Goal: Task Accomplishment & Management: Use online tool/utility

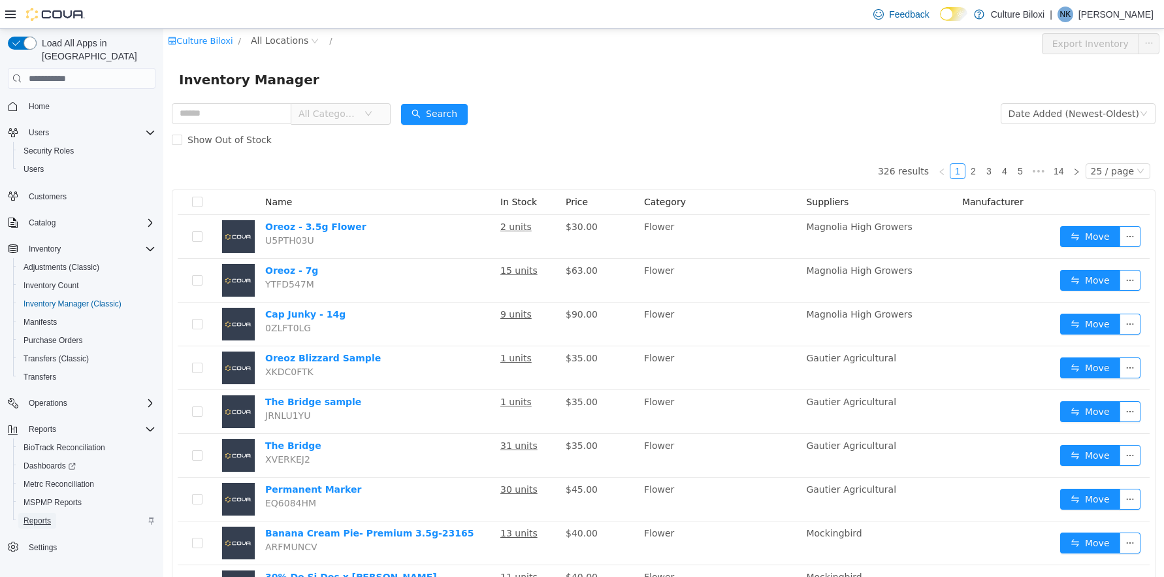
click at [43, 515] on span "Reports" at bounding box center [37, 520] width 27 height 10
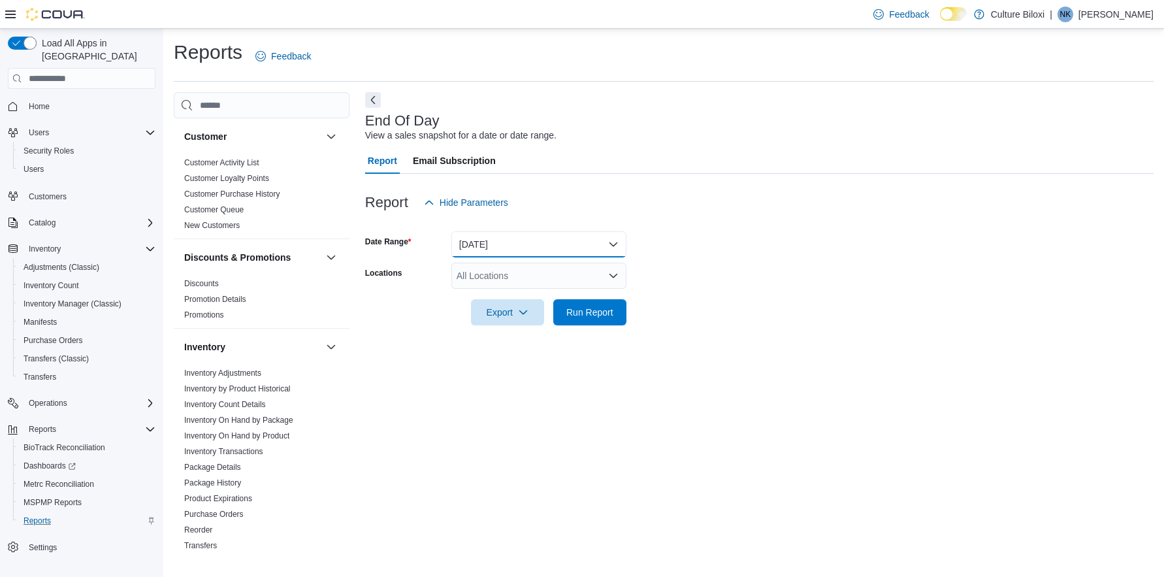
click at [485, 242] on button "[DATE]" at bounding box center [538, 244] width 175 height 26
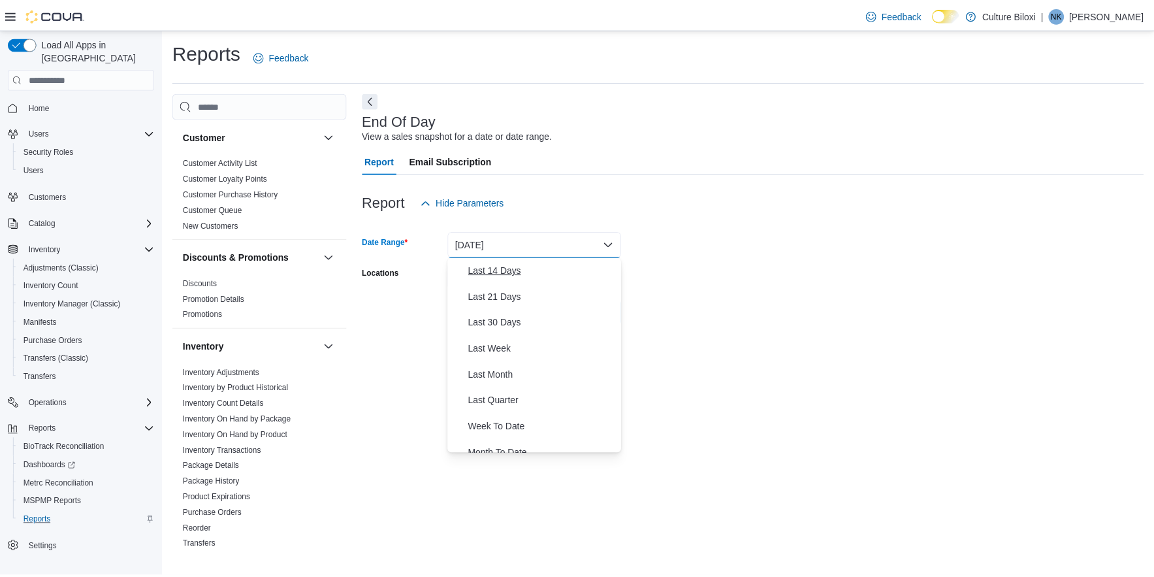
scroll to position [196, 0]
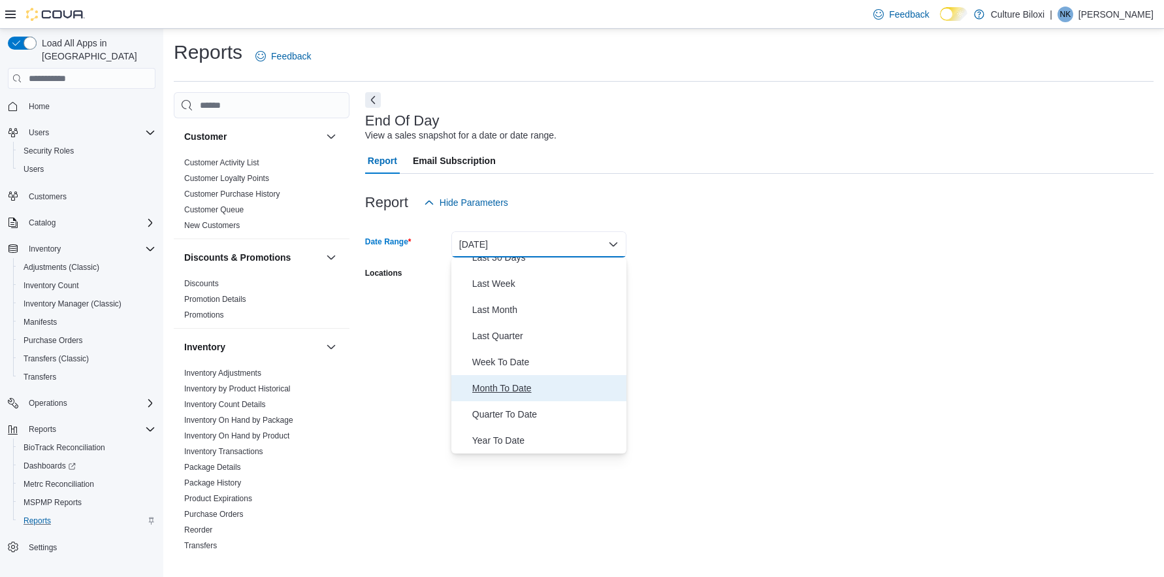
click at [509, 393] on span "Month To Date" at bounding box center [546, 388] width 149 height 16
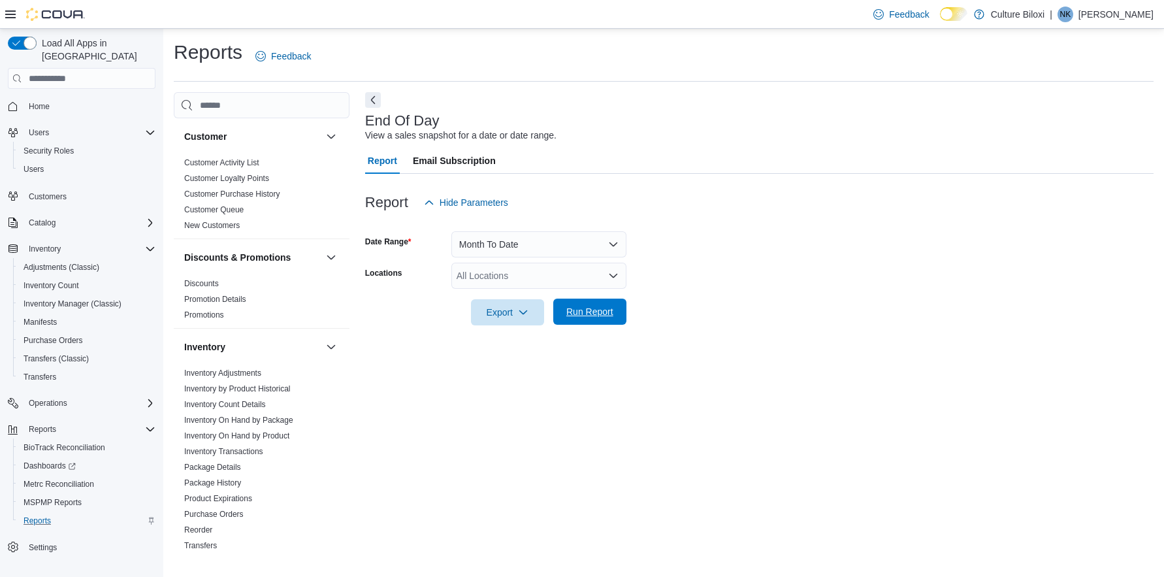
click at [595, 315] on span "Run Report" at bounding box center [589, 311] width 47 height 13
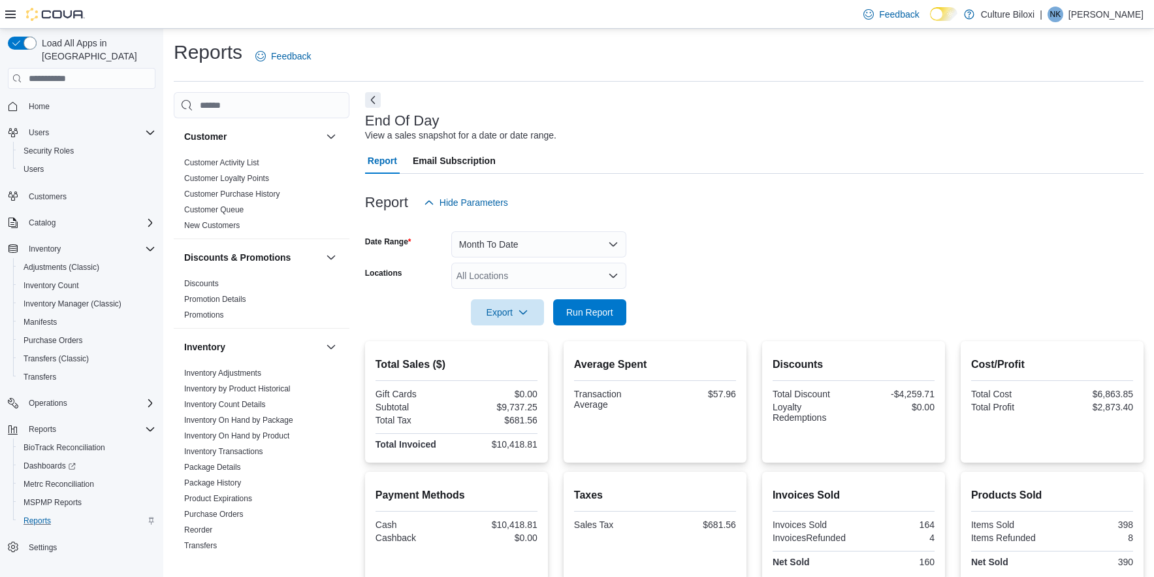
click at [557, 259] on form "Date Range Month To Date Locations All Locations Export Run Report" at bounding box center [754, 271] width 779 height 110
click at [557, 253] on button "Month To Date" at bounding box center [538, 244] width 175 height 26
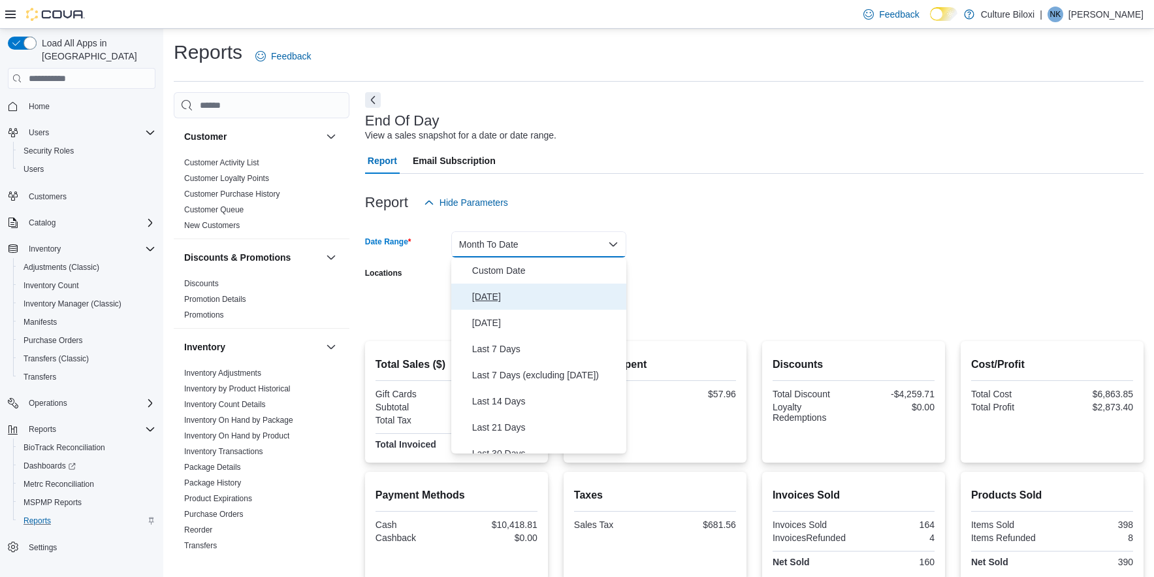
click at [495, 291] on span "[DATE]" at bounding box center [546, 297] width 149 height 16
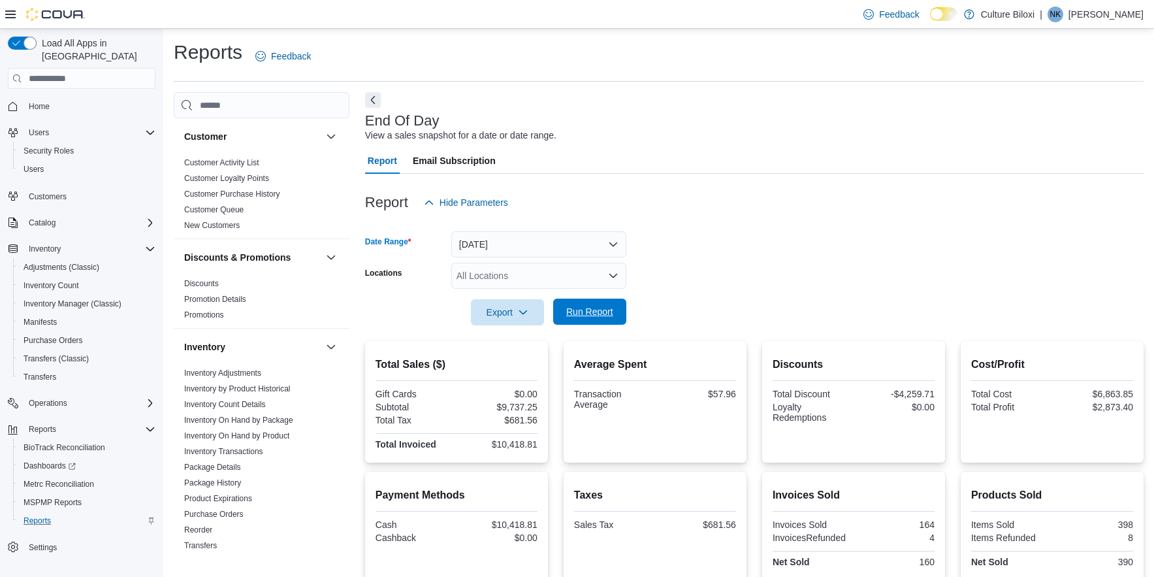
click at [608, 308] on span "Run Report" at bounding box center [589, 311] width 47 height 13
